Goal: Use online tool/utility: Utilize a website feature to perform a specific function

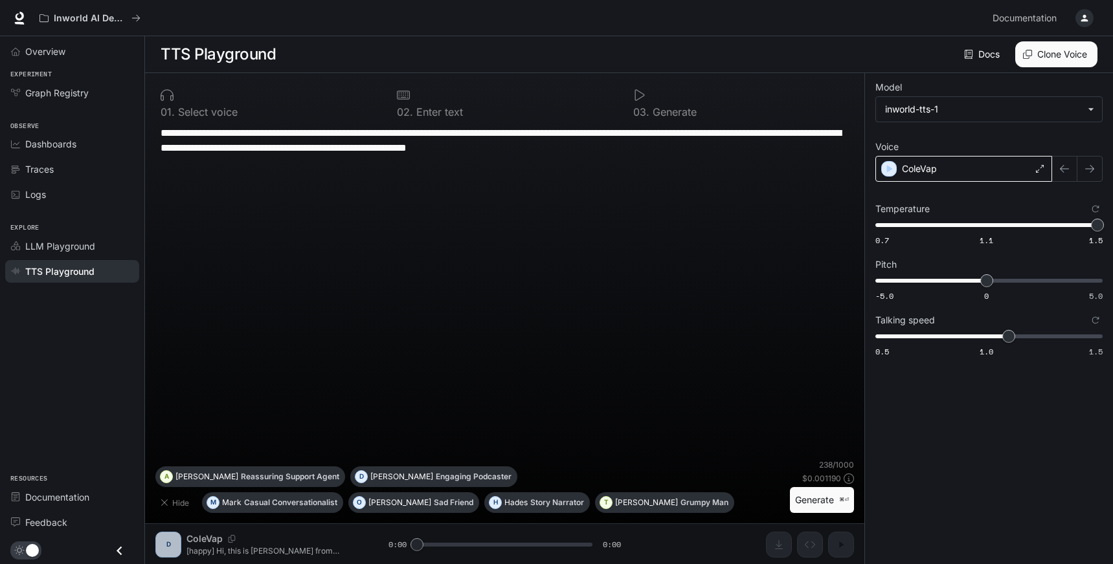
click at [964, 175] on div "ColeVap" at bounding box center [963, 169] width 177 height 26
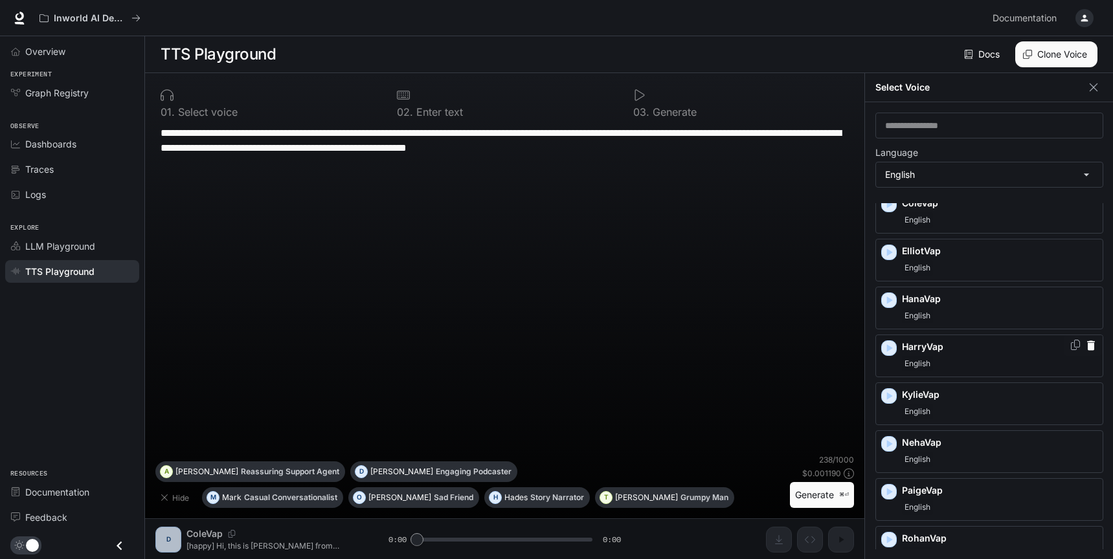
scroll to position [44, 0]
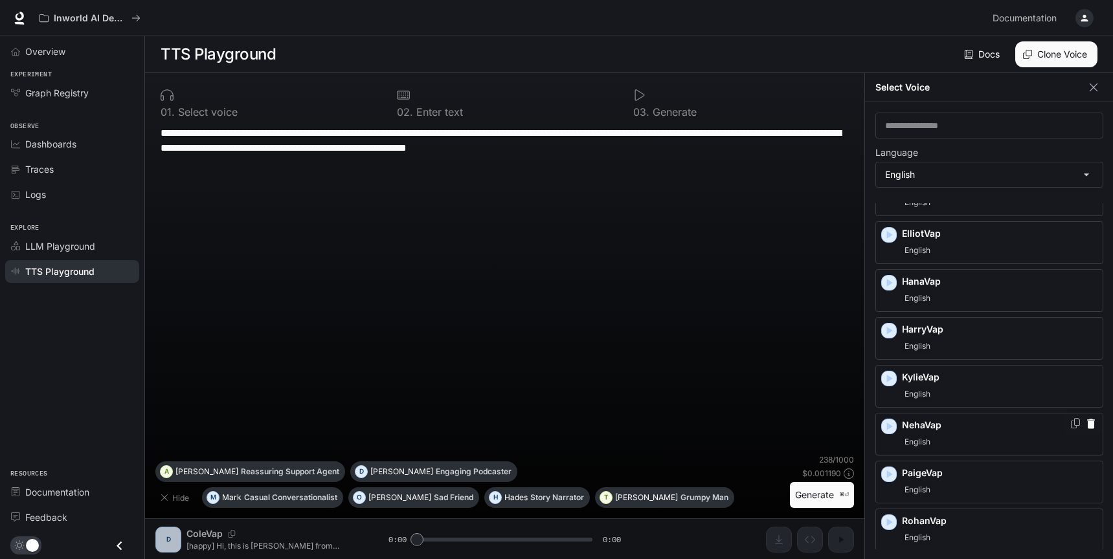
click at [935, 425] on p "NehaVap" at bounding box center [999, 425] width 195 height 13
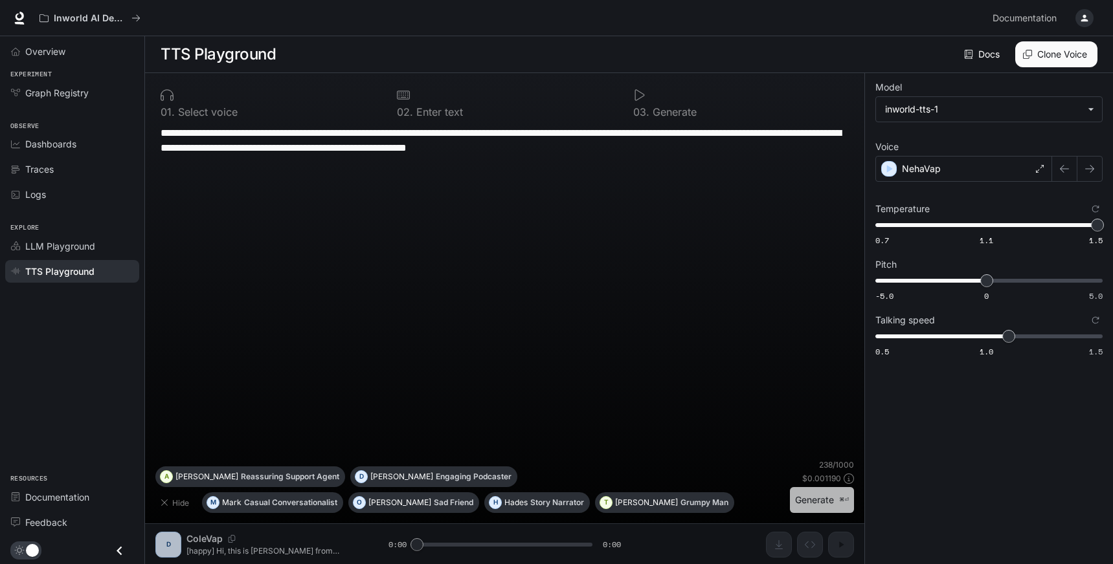
click at [824, 500] on button "Generate ⌘⏎" at bounding box center [822, 500] width 64 height 27
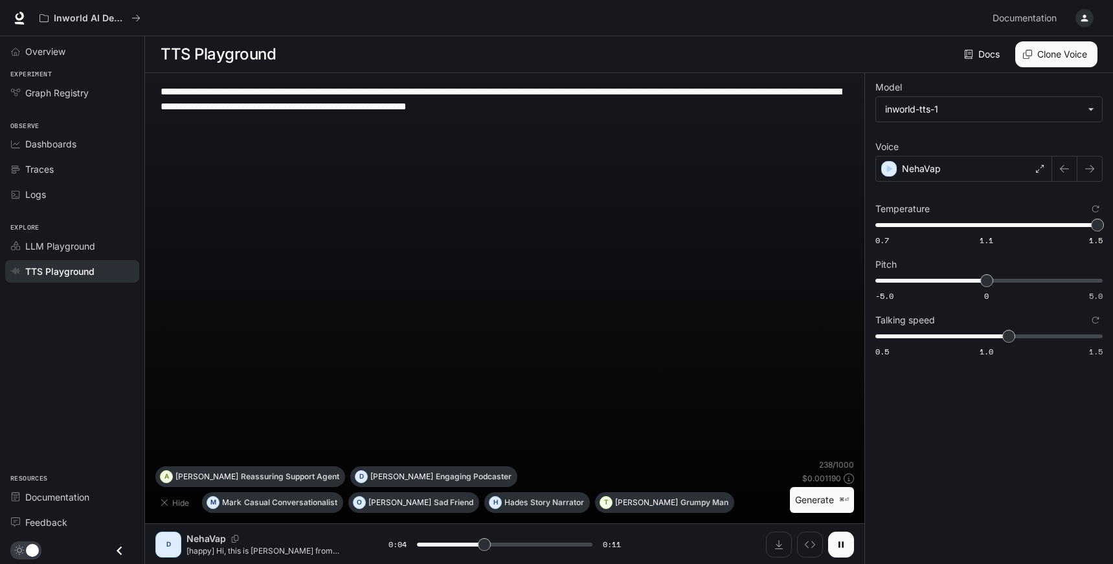
click at [840, 534] on button "button" at bounding box center [841, 545] width 26 height 26
click at [802, 539] on button "Inspect" at bounding box center [810, 545] width 26 height 26
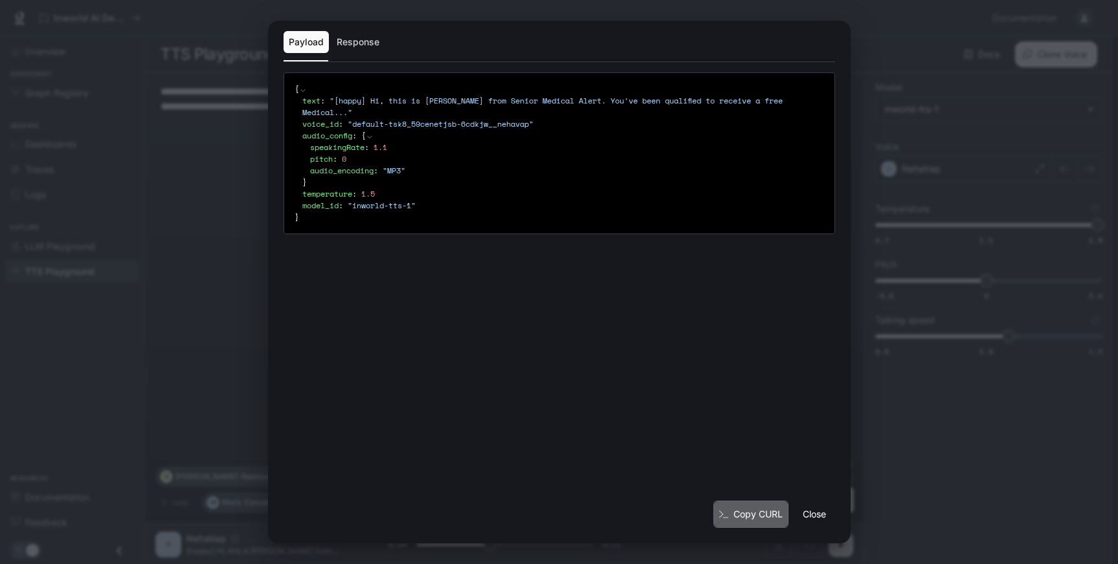
click at [766, 509] on button "Copy CURL" at bounding box center [750, 515] width 75 height 28
click at [811, 516] on button "Close" at bounding box center [814, 515] width 41 height 26
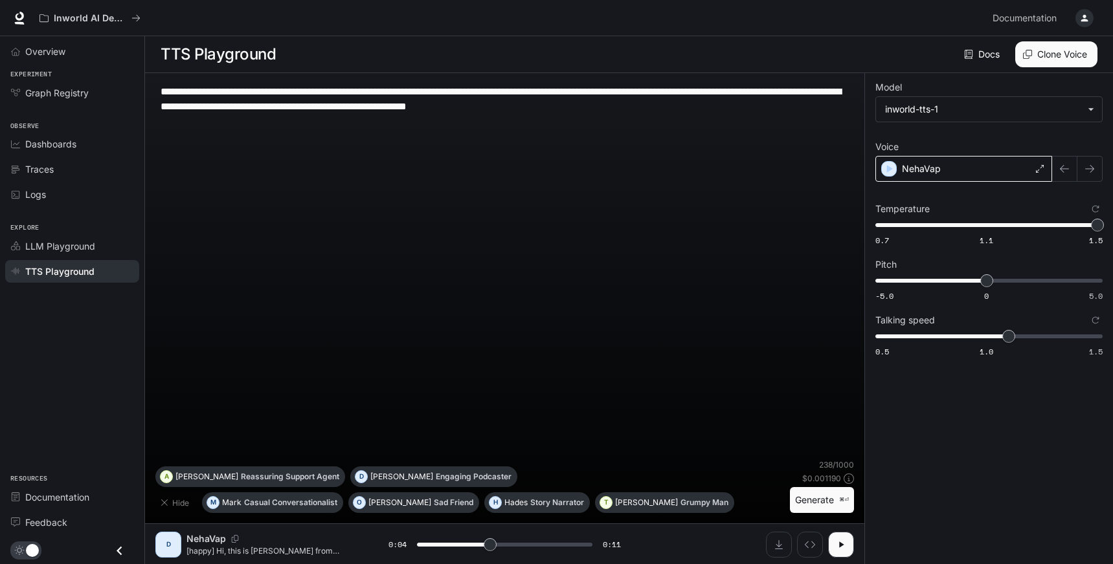
click at [958, 166] on div "NehaVap" at bounding box center [963, 169] width 177 height 26
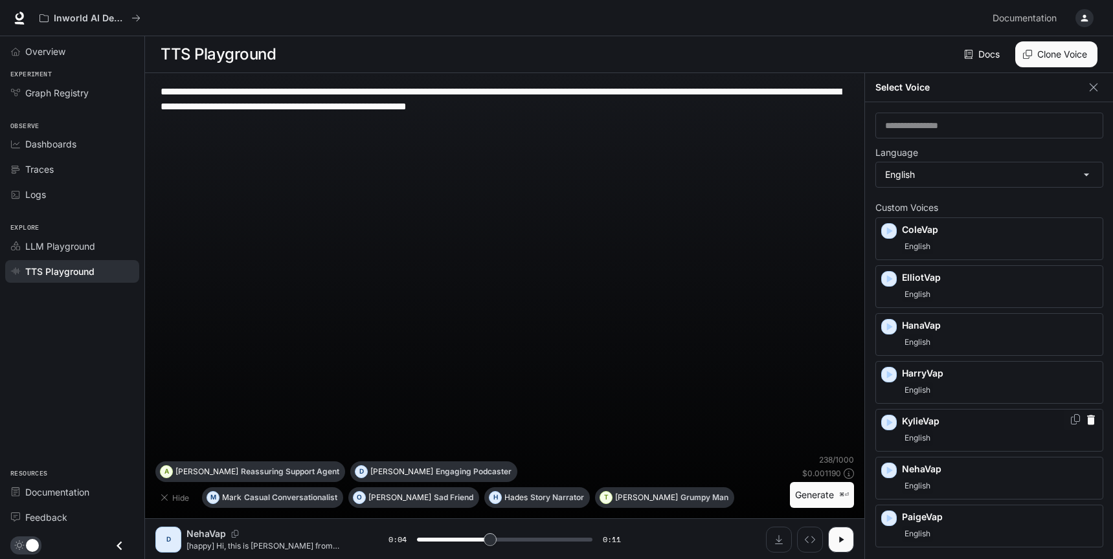
click at [978, 434] on div "English" at bounding box center [999, 438] width 195 height 16
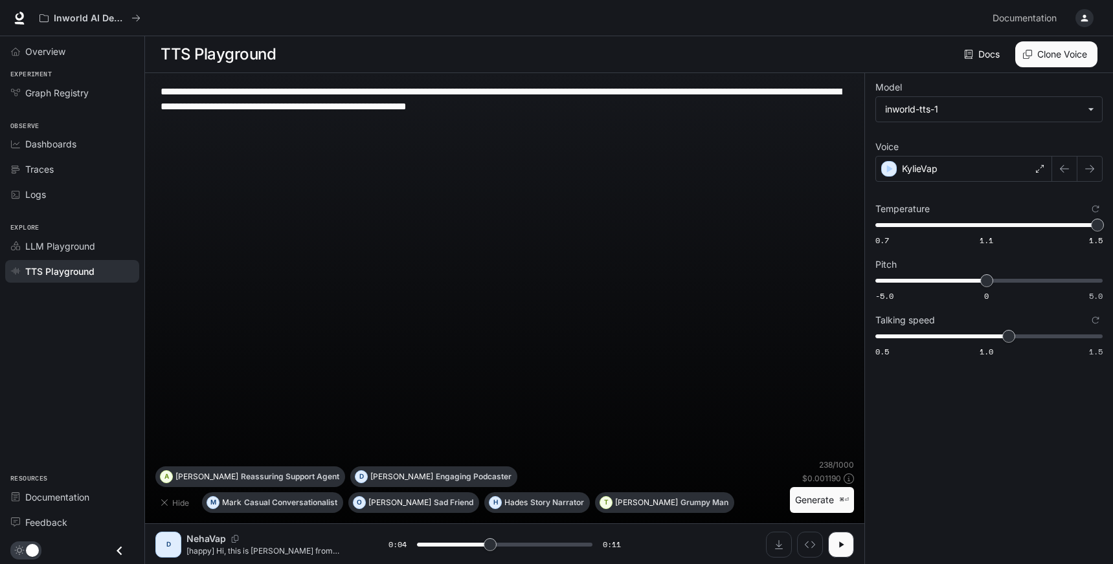
click at [824, 497] on button "Generate ⌘⏎" at bounding box center [822, 500] width 64 height 27
click at [838, 541] on icon "button" at bounding box center [841, 545] width 10 height 10
click at [812, 545] on icon "Inspect" at bounding box center [810, 545] width 10 height 10
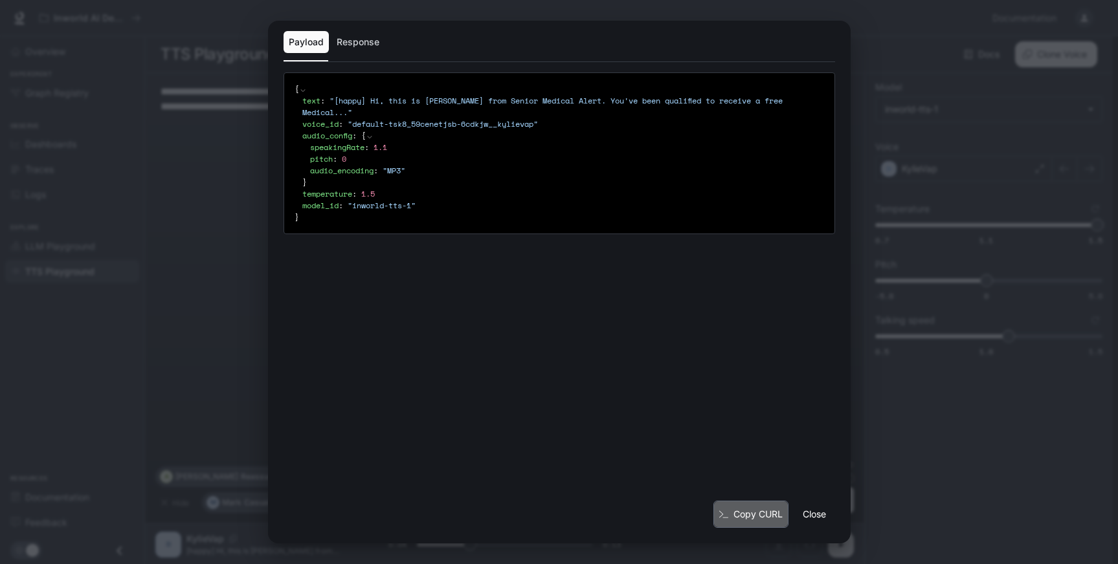
click at [762, 510] on button "Copy CURL" at bounding box center [750, 515] width 75 height 28
click at [818, 509] on button "Close" at bounding box center [814, 515] width 41 height 26
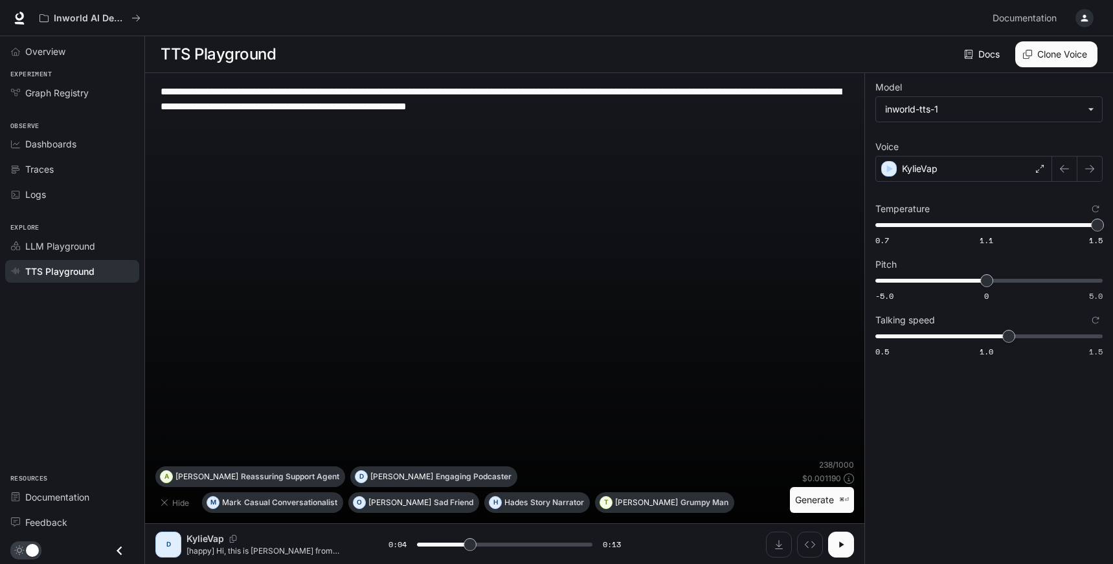
click at [1084, 17] on icon "button" at bounding box center [1084, 18] width 7 height 7
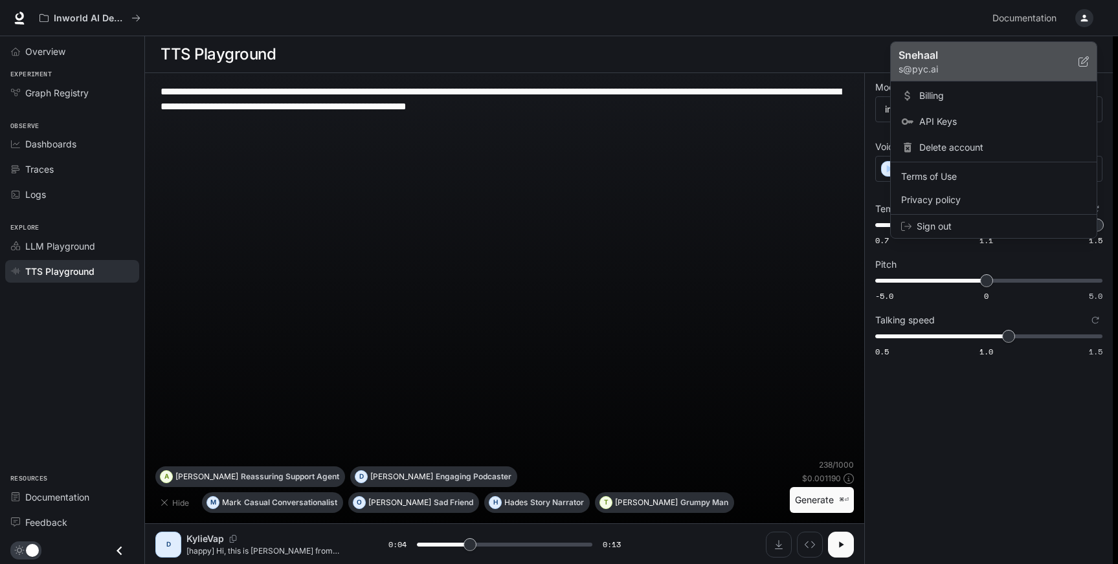
click at [1082, 58] on icon at bounding box center [1083, 61] width 10 height 10
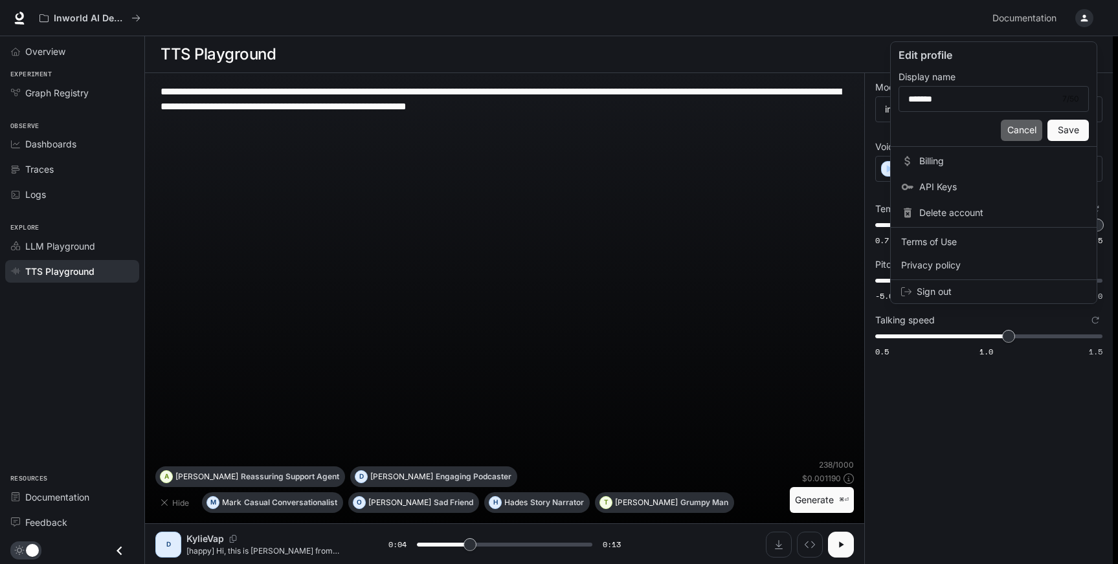
click at [1023, 130] on button "Cancel" at bounding box center [1021, 130] width 41 height 21
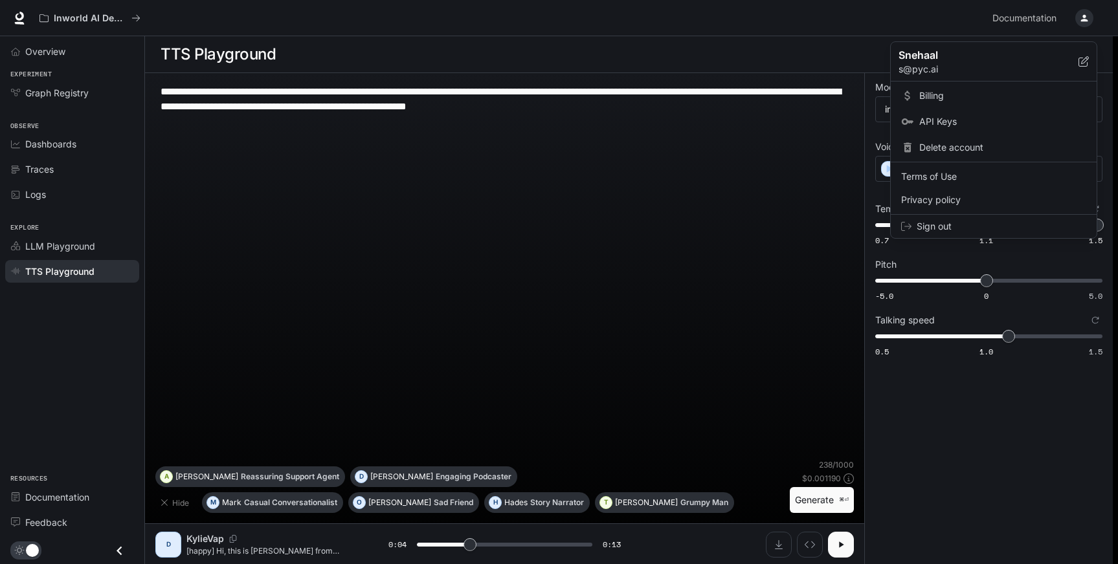
click at [945, 423] on div at bounding box center [559, 282] width 1118 height 564
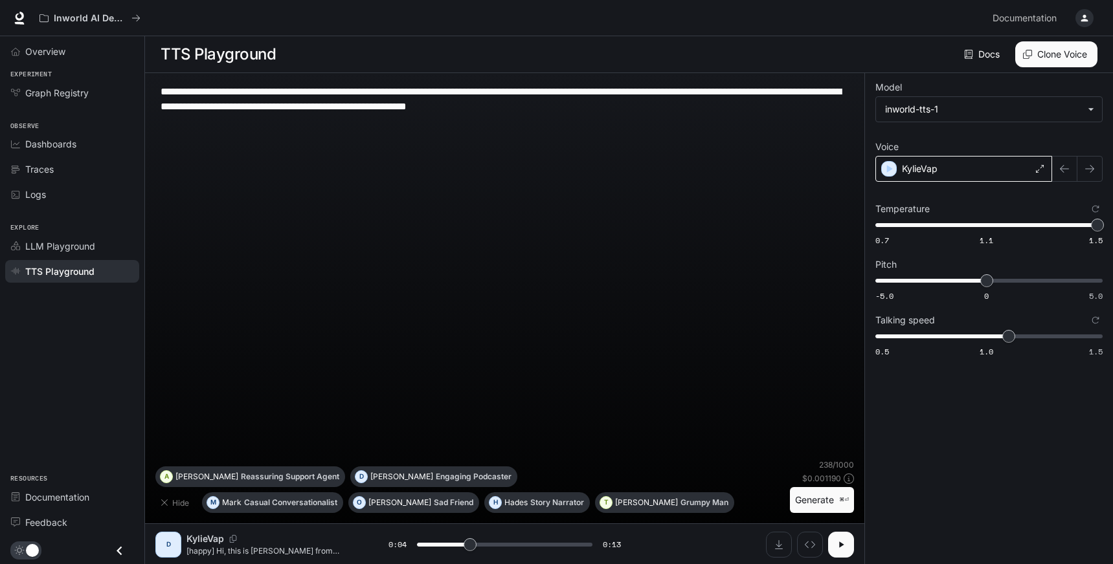
click at [957, 170] on div "KylieVap" at bounding box center [963, 169] width 177 height 26
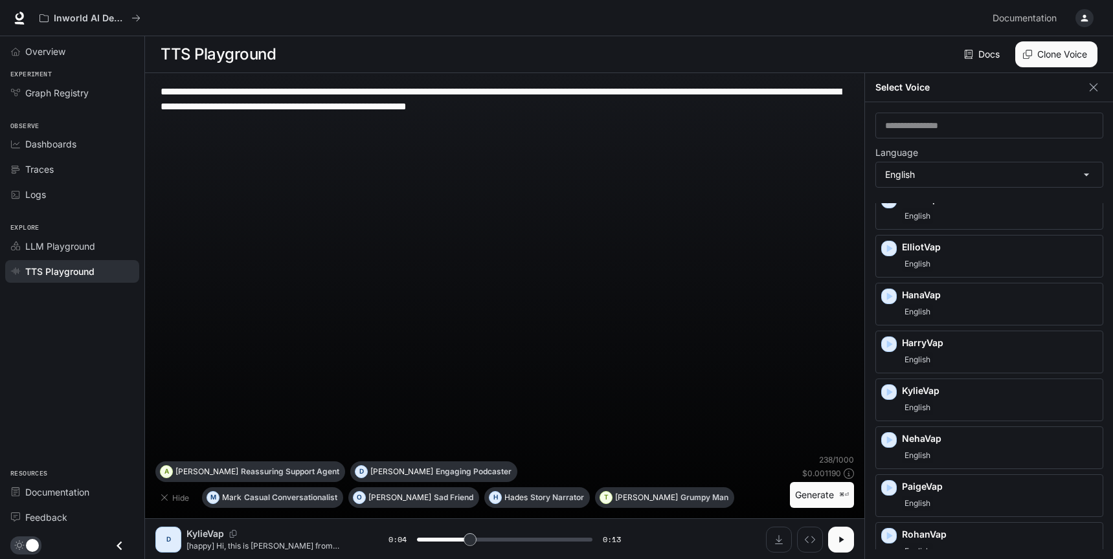
scroll to position [31, 0]
click at [946, 353] on div "English" at bounding box center [999, 359] width 195 height 16
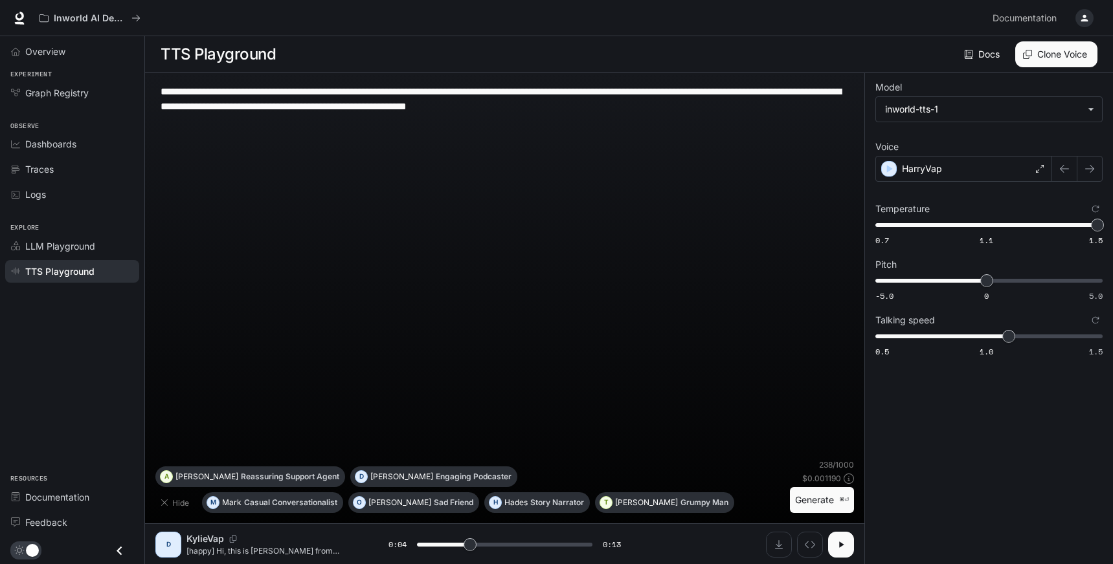
click at [812, 507] on button "Generate ⌘⏎" at bounding box center [822, 500] width 64 height 27
click at [843, 542] on icon "button" at bounding box center [841, 545] width 10 height 10
click at [967, 169] on div "HarryVap" at bounding box center [963, 169] width 177 height 26
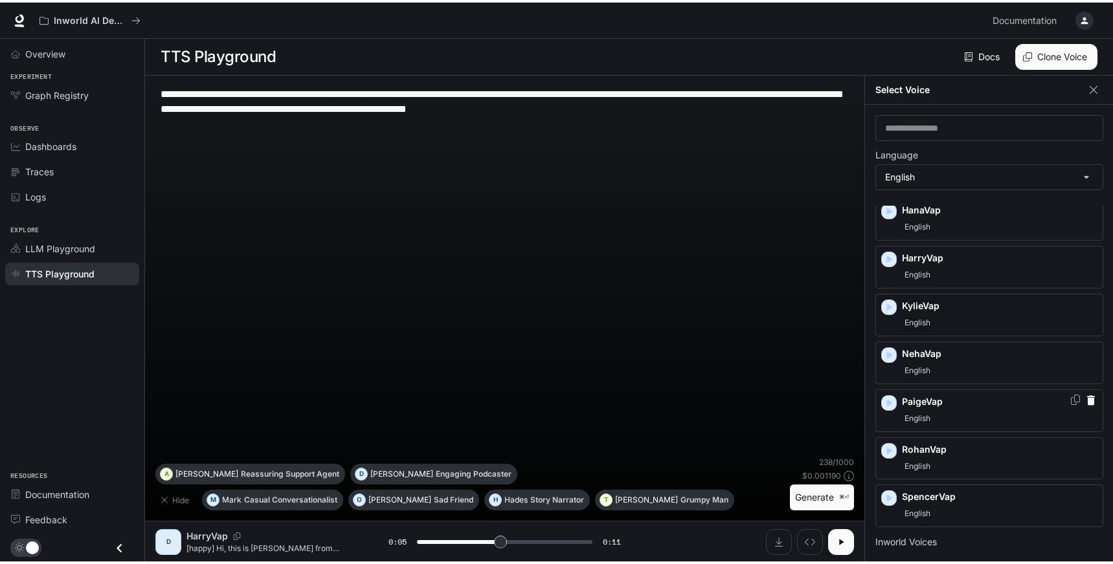
scroll to position [122, 0]
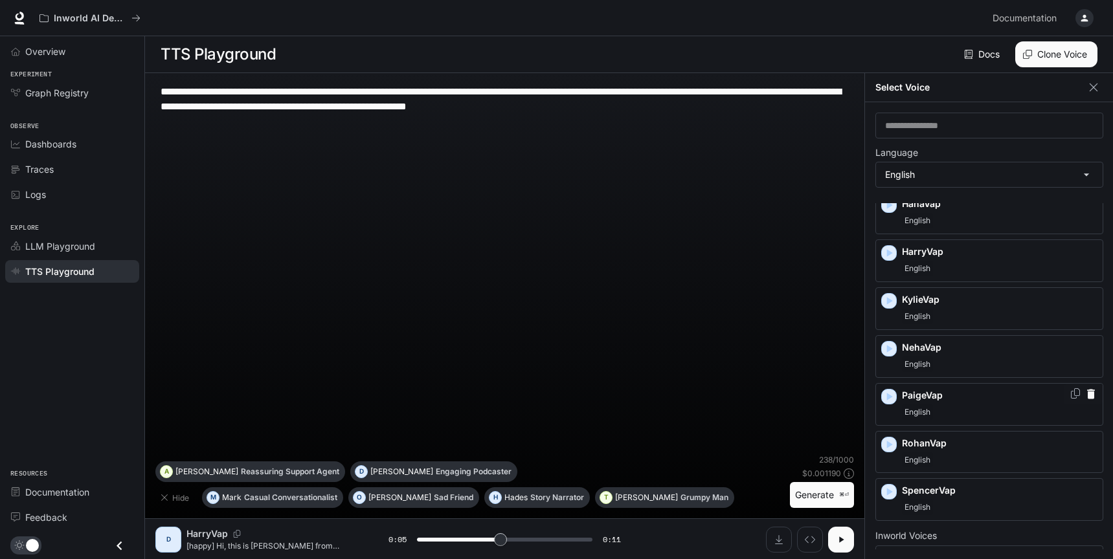
click at [959, 403] on div "PaigeVap English" at bounding box center [999, 404] width 195 height 31
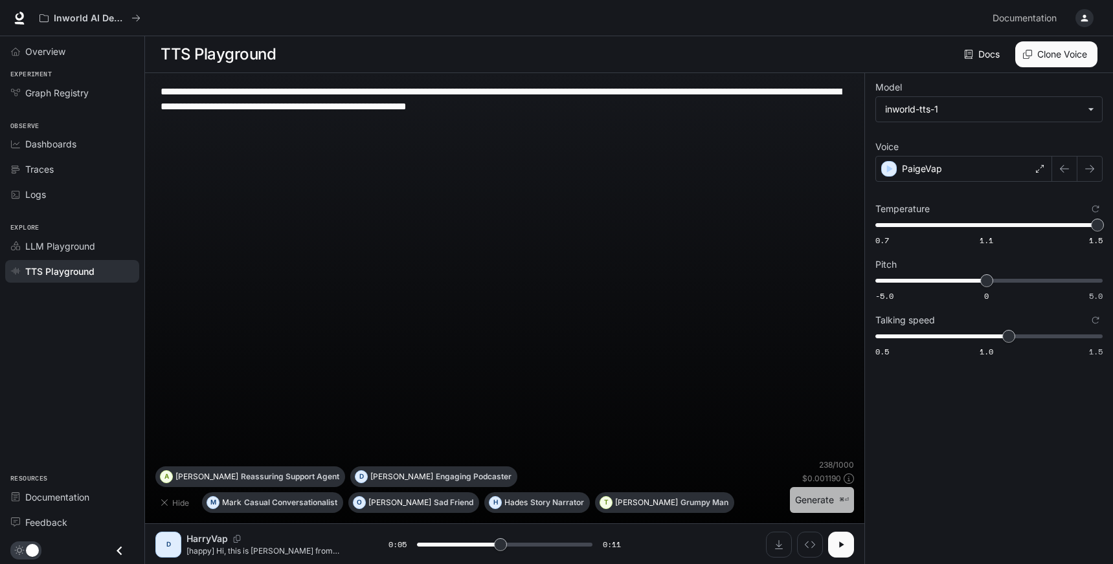
click at [829, 497] on button "Generate ⌘⏎" at bounding box center [822, 500] width 64 height 27
click at [843, 543] on icon "button" at bounding box center [840, 545] width 5 height 6
click at [816, 544] on button "Inspect" at bounding box center [810, 545] width 26 height 26
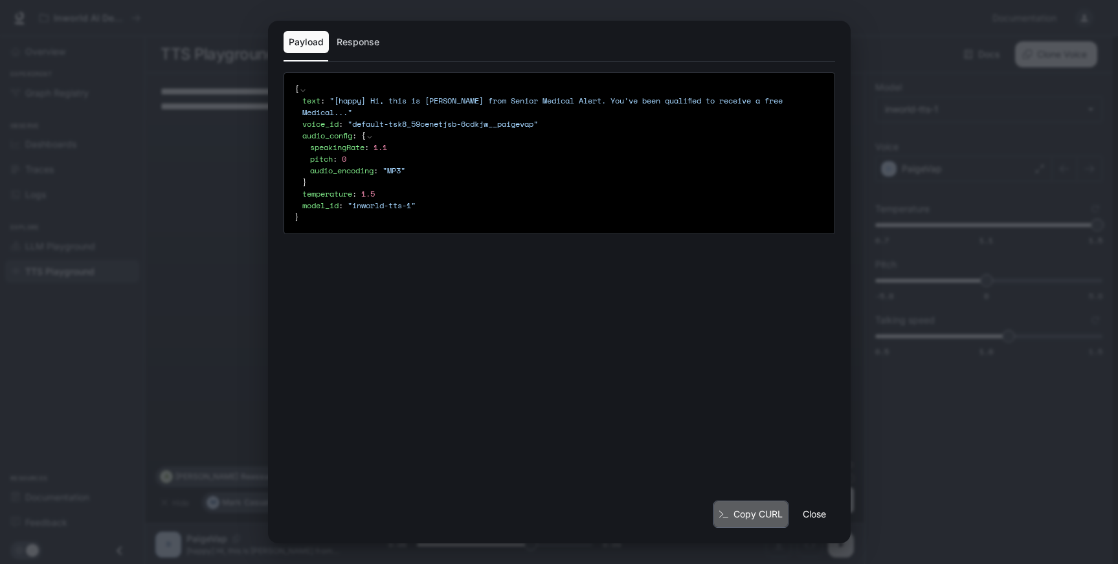
click at [765, 513] on button "Copy CURL" at bounding box center [750, 515] width 75 height 28
click at [816, 513] on button "Close" at bounding box center [814, 515] width 41 height 26
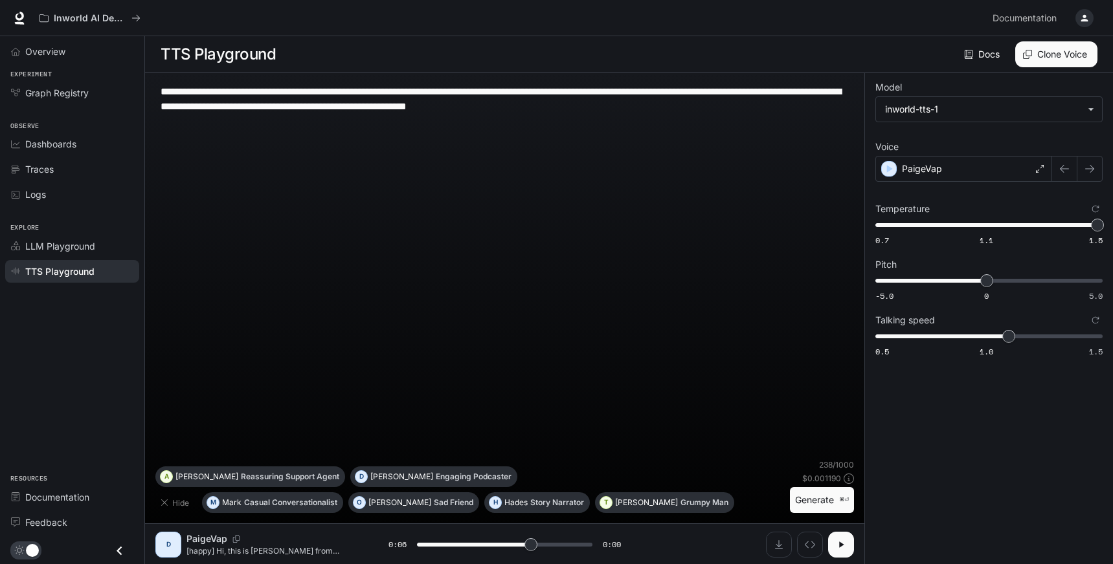
type input "***"
